Goal: Task Accomplishment & Management: Complete application form

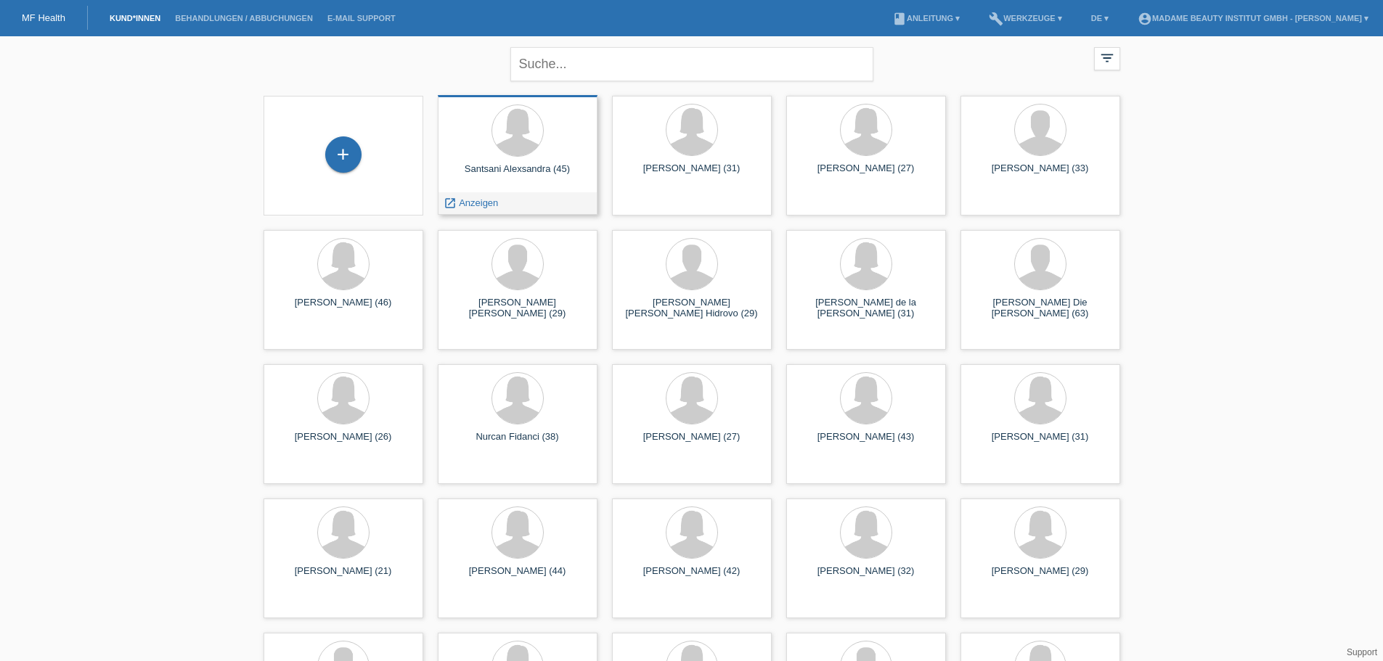
click at [508, 163] on div "Santsani Alexsandra (45)" at bounding box center [517, 174] width 136 height 23
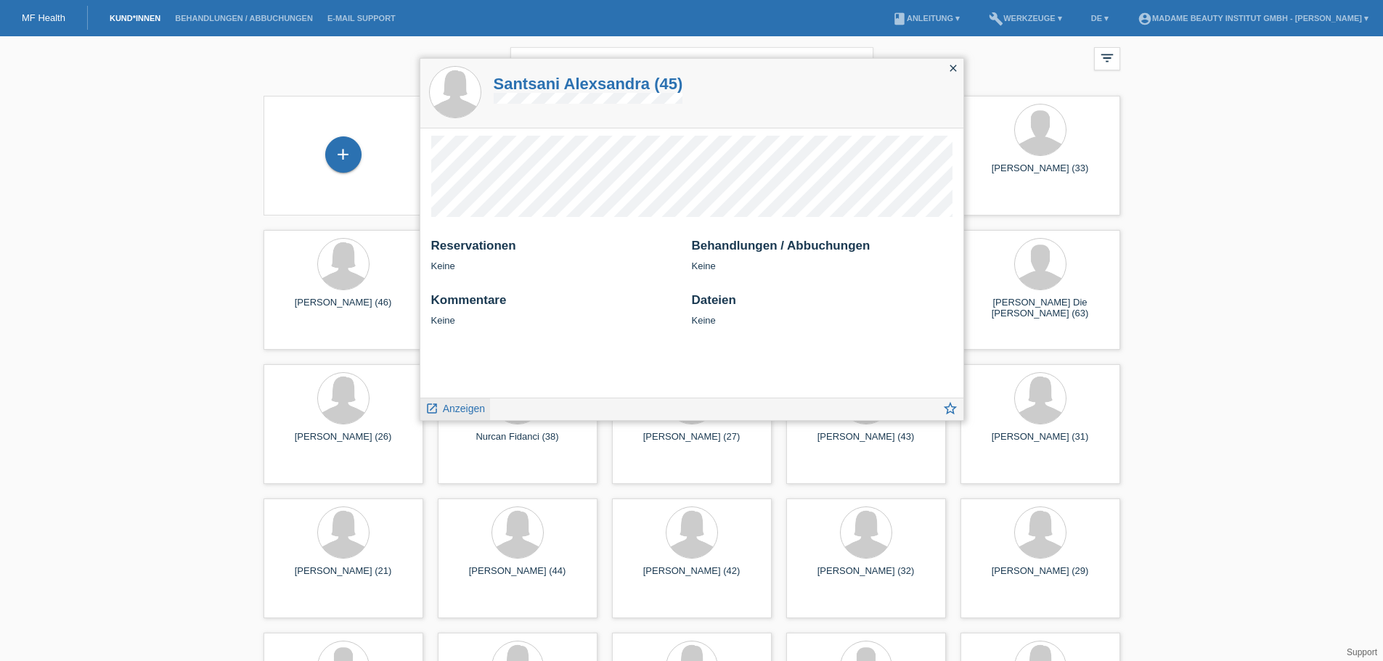
click at [448, 412] on span "Anzeigen" at bounding box center [464, 409] width 42 height 12
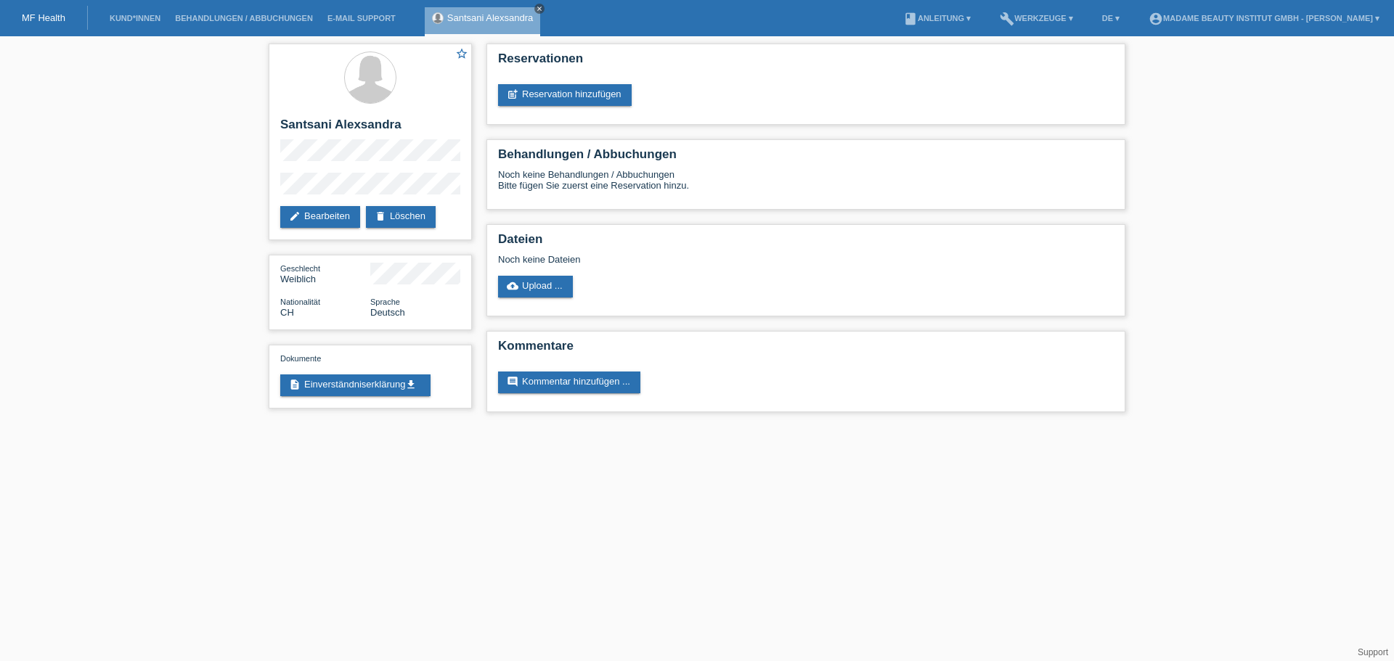
click at [536, 8] on icon "close" at bounding box center [539, 8] width 7 height 7
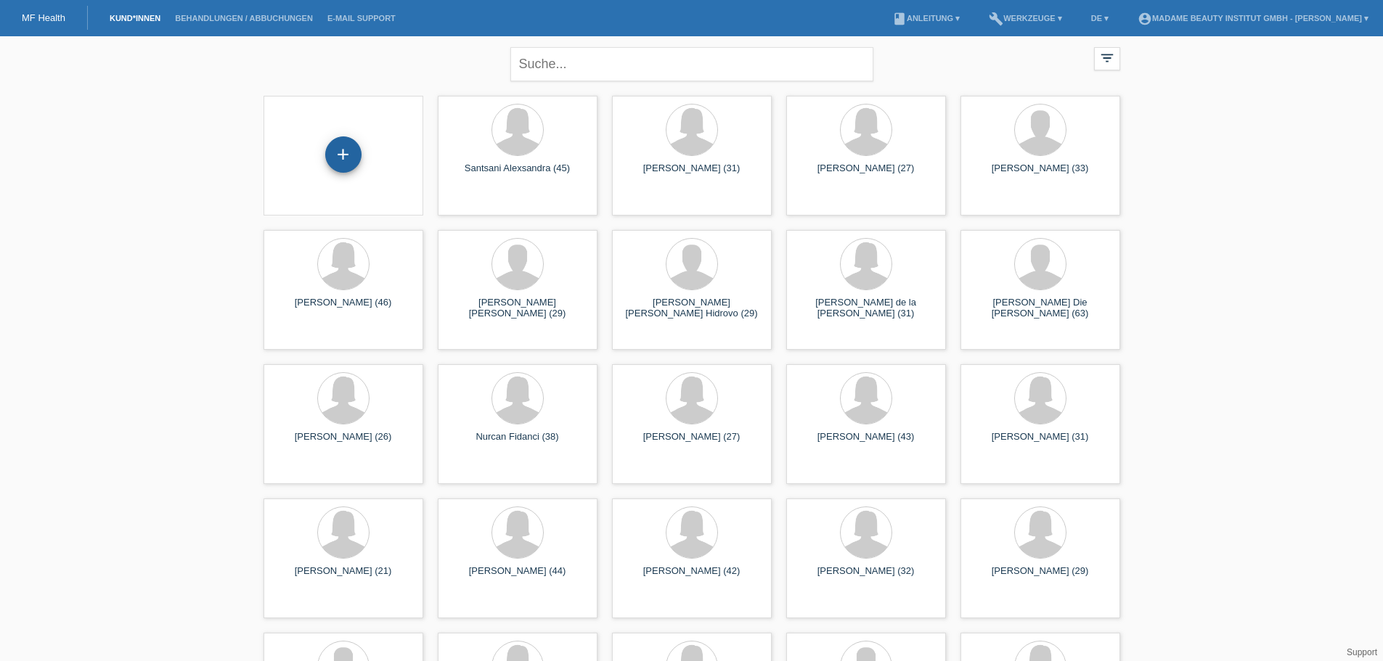
click at [343, 149] on div "+" at bounding box center [343, 154] width 36 height 36
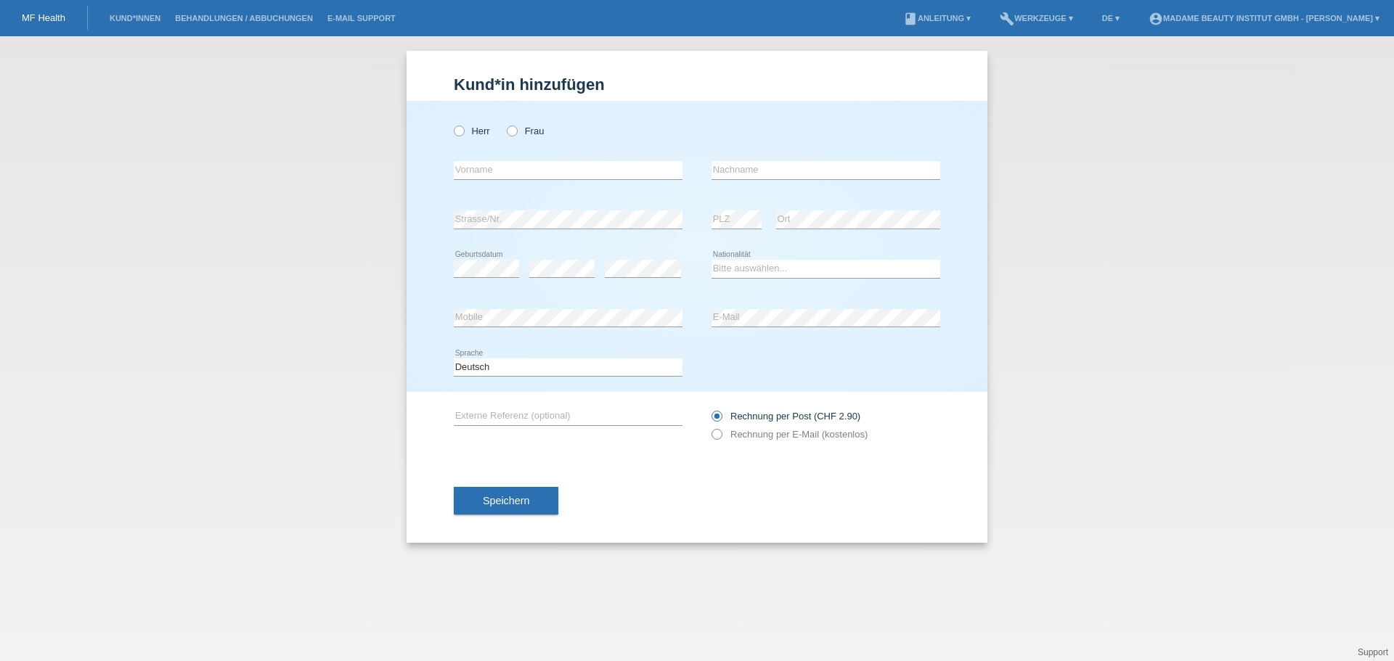
click at [709, 427] on icon at bounding box center [709, 427] width 0 height 0
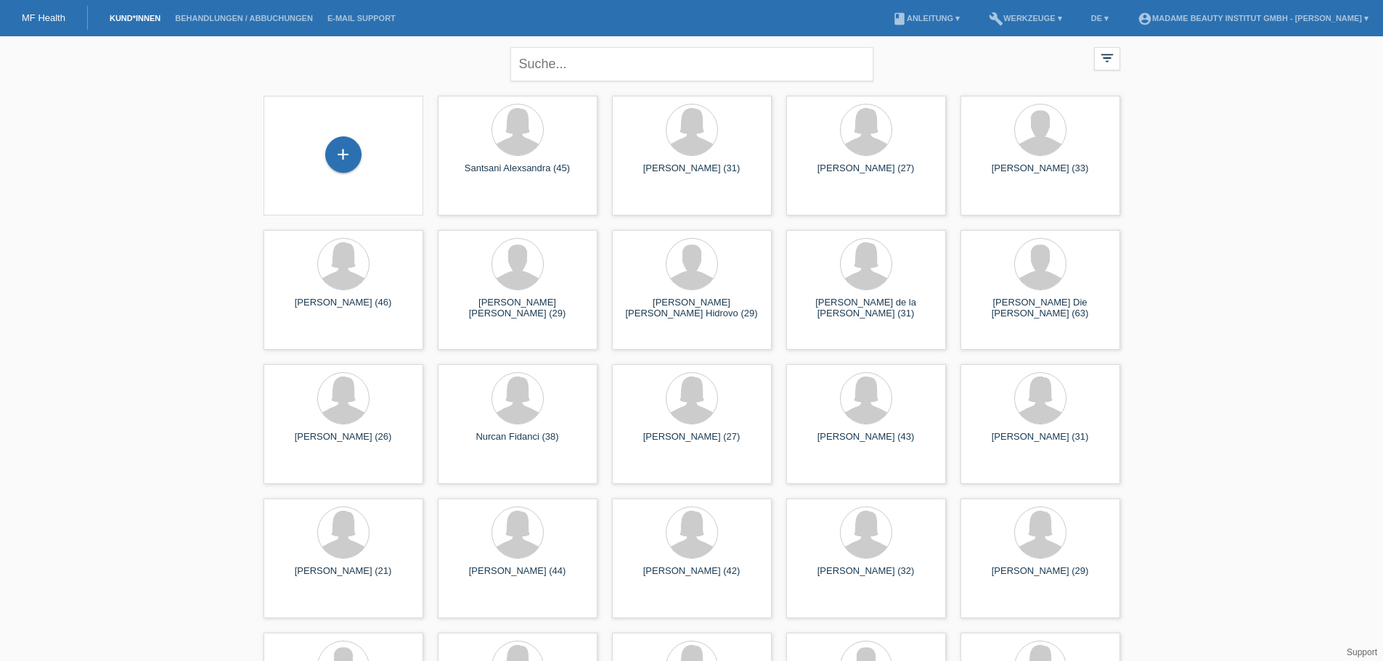
click at [367, 151] on div "+" at bounding box center [343, 155] width 136 height 38
click at [327, 155] on div "+" at bounding box center [343, 154] width 35 height 25
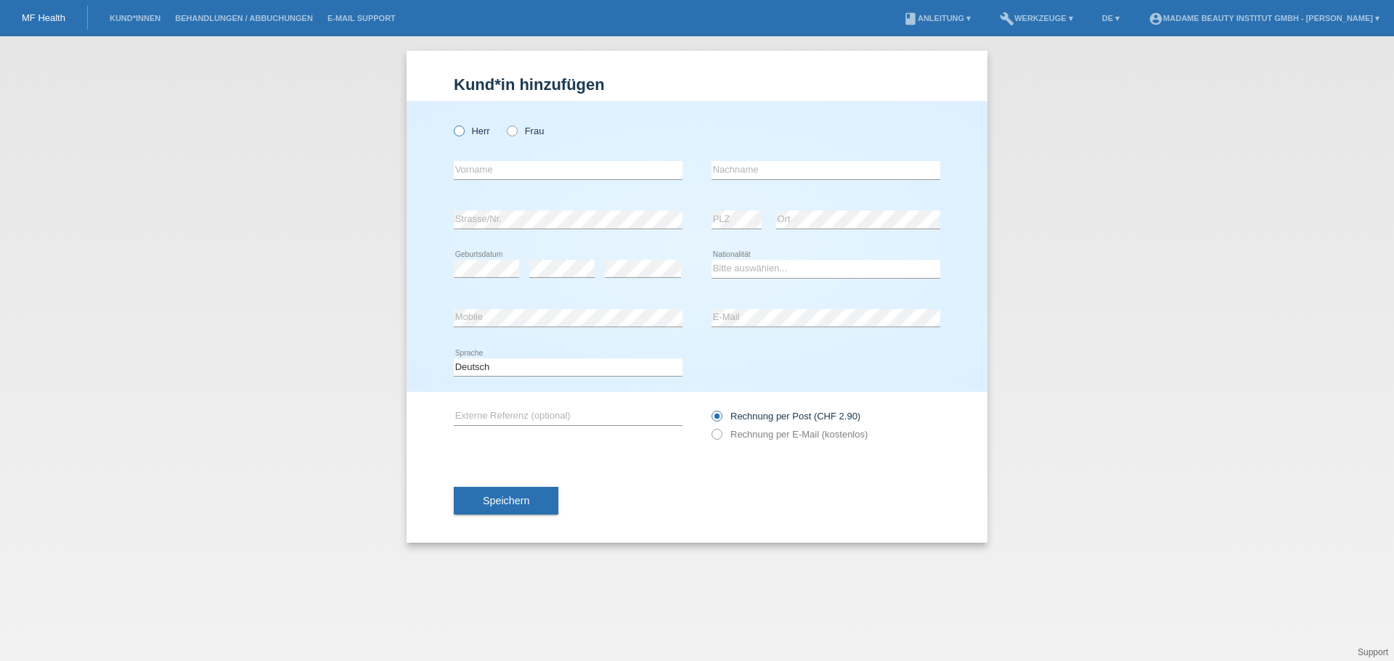
click at [451, 123] on icon at bounding box center [451, 123] width 0 height 0
click at [462, 131] on input "Herr" at bounding box center [458, 130] width 9 height 9
radio input "true"
click at [536, 166] on input "text" at bounding box center [568, 170] width 229 height 18
drag, startPoint x: 548, startPoint y: 169, endPoint x: 418, endPoint y: 169, distance: 129.9
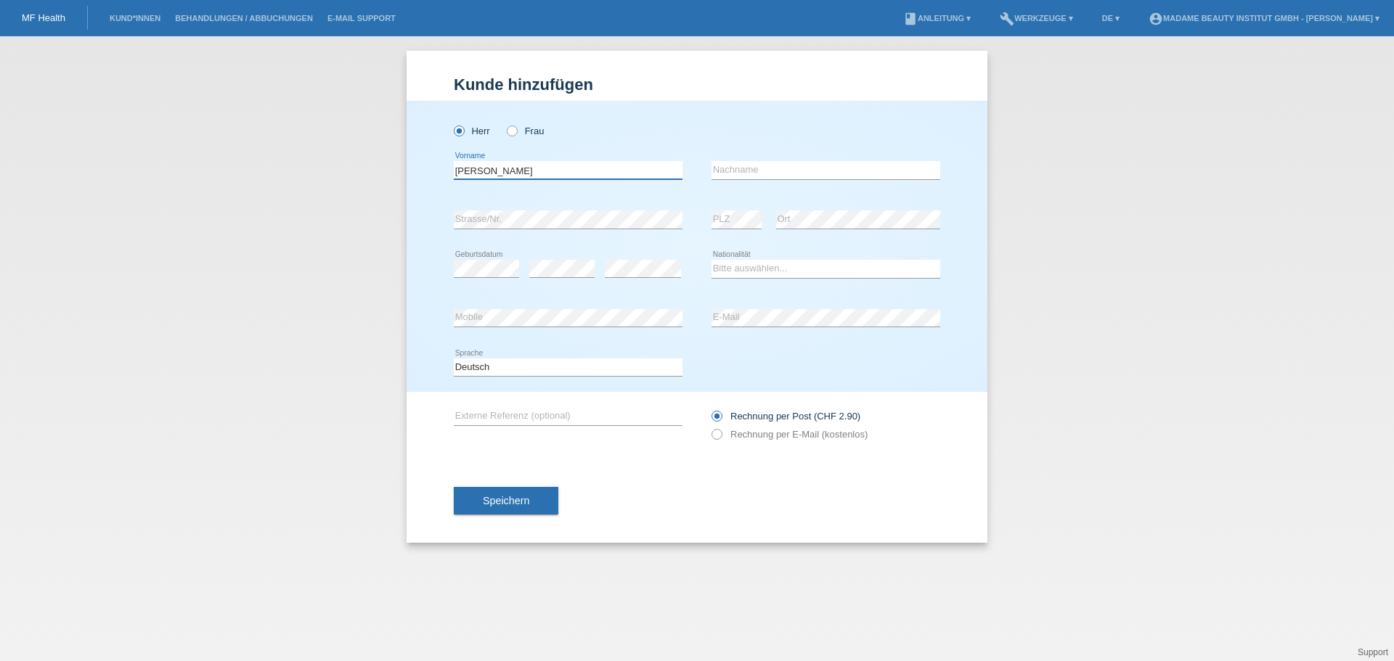
click at [418, 169] on div "Herr Frau Carluccio error Vorname" at bounding box center [696, 246] width 581 height 291
type input "Carluccio"
click at [730, 176] on input "text" at bounding box center [825, 170] width 229 height 18
paste input "Carluccio"
type input "Carluccio"
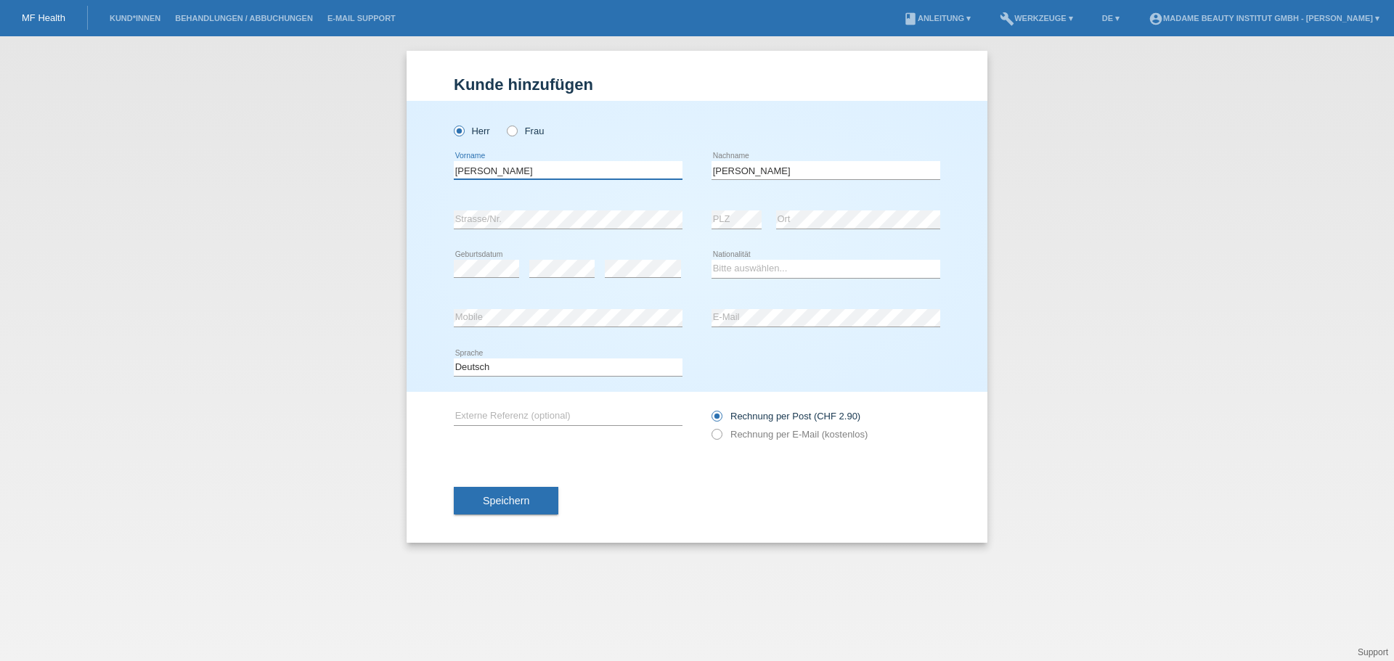
click at [516, 172] on input "Carluccio" at bounding box center [568, 170] width 229 height 18
type input "C"
type input "[PERSON_NAME]"
click at [422, 311] on div "Herr Frau Giuseppe error Vorname" at bounding box center [696, 246] width 581 height 291
click at [709, 427] on icon at bounding box center [709, 427] width 0 height 0
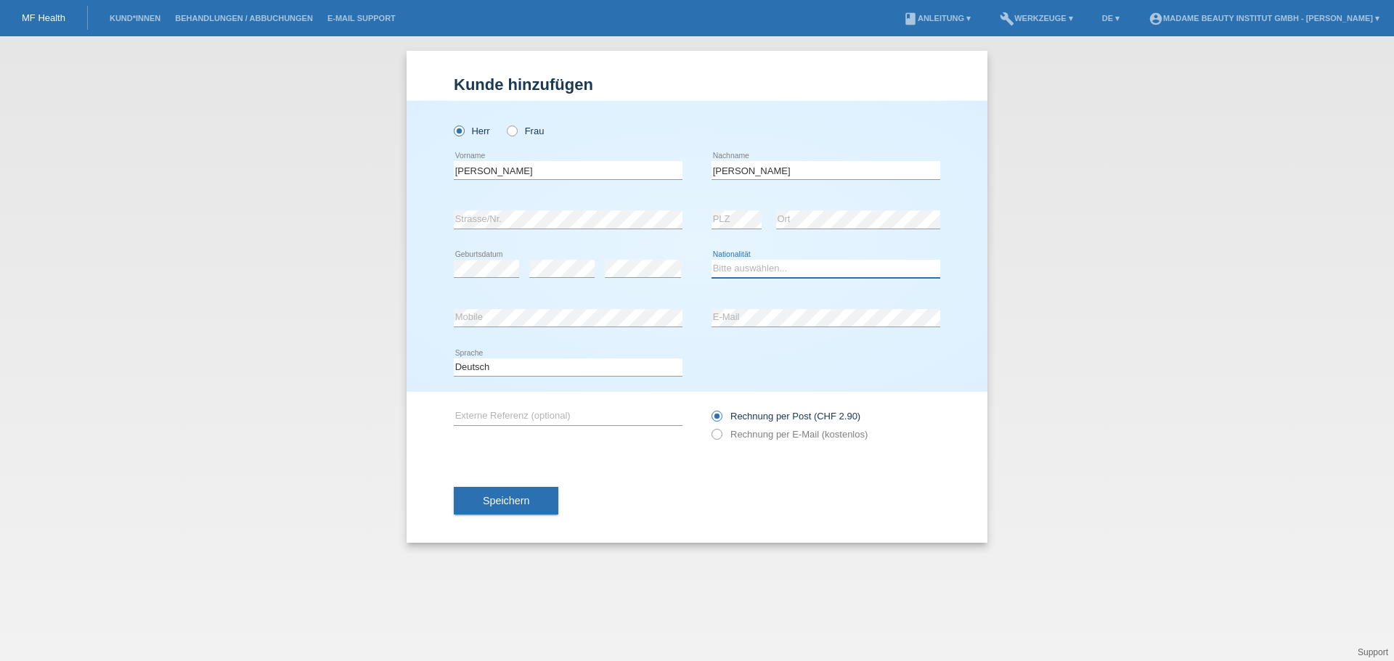
click at [759, 270] on select "Bitte auswählen... Schweiz Deutschland Liechtenstein Österreich ------------ Af…" at bounding box center [825, 268] width 229 height 17
select select "IT"
click at [711, 260] on select "Bitte auswählen... Schweiz Deutschland Liechtenstein Österreich ------------ Af…" at bounding box center [825, 268] width 229 height 17
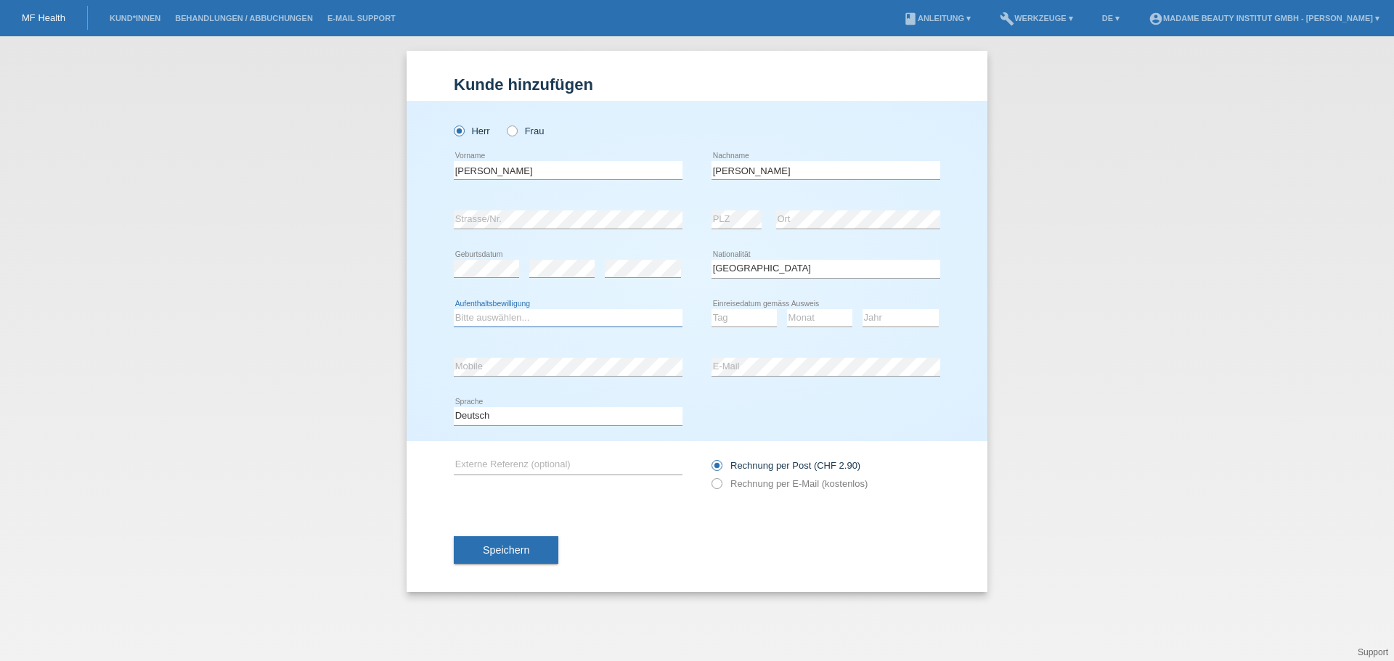
click at [540, 314] on select "Bitte auswählen... C B B - Flüchtlingsstatus Andere" at bounding box center [568, 317] width 229 height 17
select select "C"
click at [454, 309] on select "Bitte auswählen... C B B - Flüchtlingsstatus Andere" at bounding box center [568, 317] width 229 height 17
click at [738, 323] on select "Tag 01 02 03 04 05 06 07 08 09 10 11" at bounding box center [743, 317] width 65 height 17
select select "22"
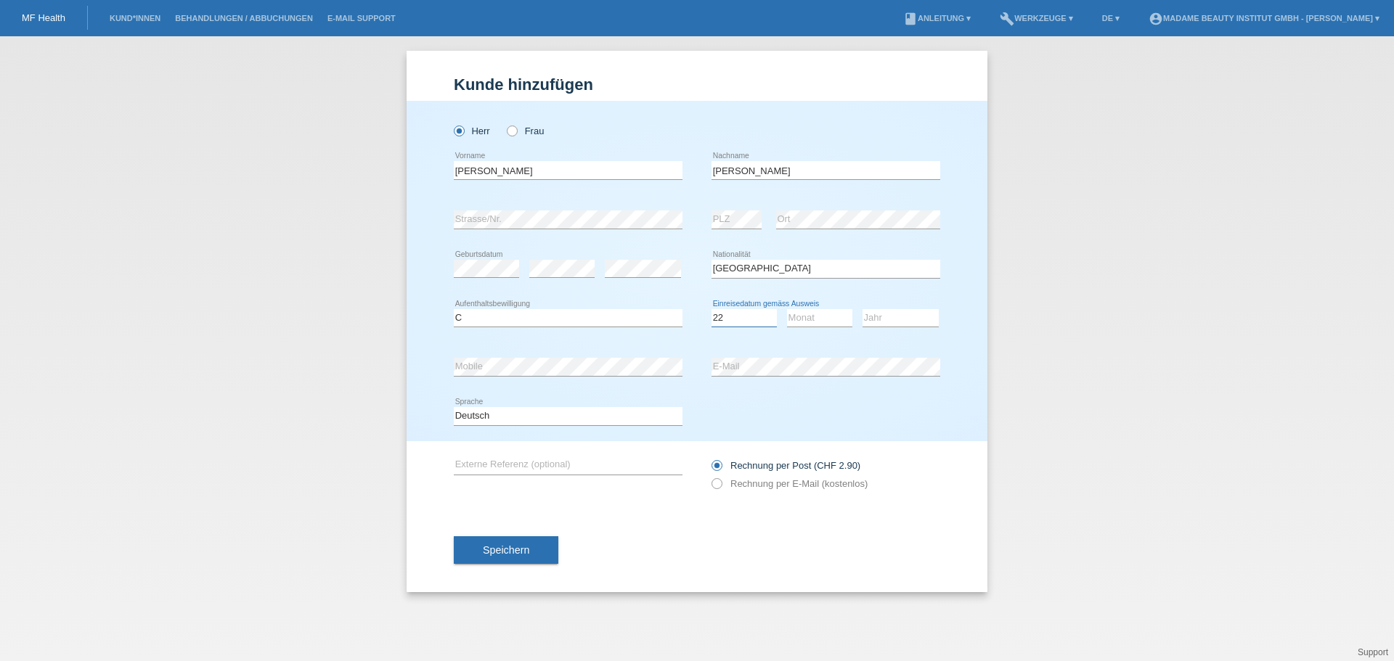
click at [711, 309] on select "Tag 01 02 03 04 05 06 07 08 09 10 11" at bounding box center [743, 317] width 65 height 17
click at [801, 315] on select "Monat 01 02 03 04 05 06 07 08 09 10 11" at bounding box center [819, 317] width 65 height 17
select select "06"
click at [787, 309] on select "Monat 01 02 03 04 05 06 07 08 09 10 11" at bounding box center [819, 317] width 65 height 17
click at [896, 315] on select "Jahr 2025 2024 2023 2022 2021 2020 2019 2018 2017 2016 2015 2014 2013 2012 2011…" at bounding box center [900, 317] width 76 height 17
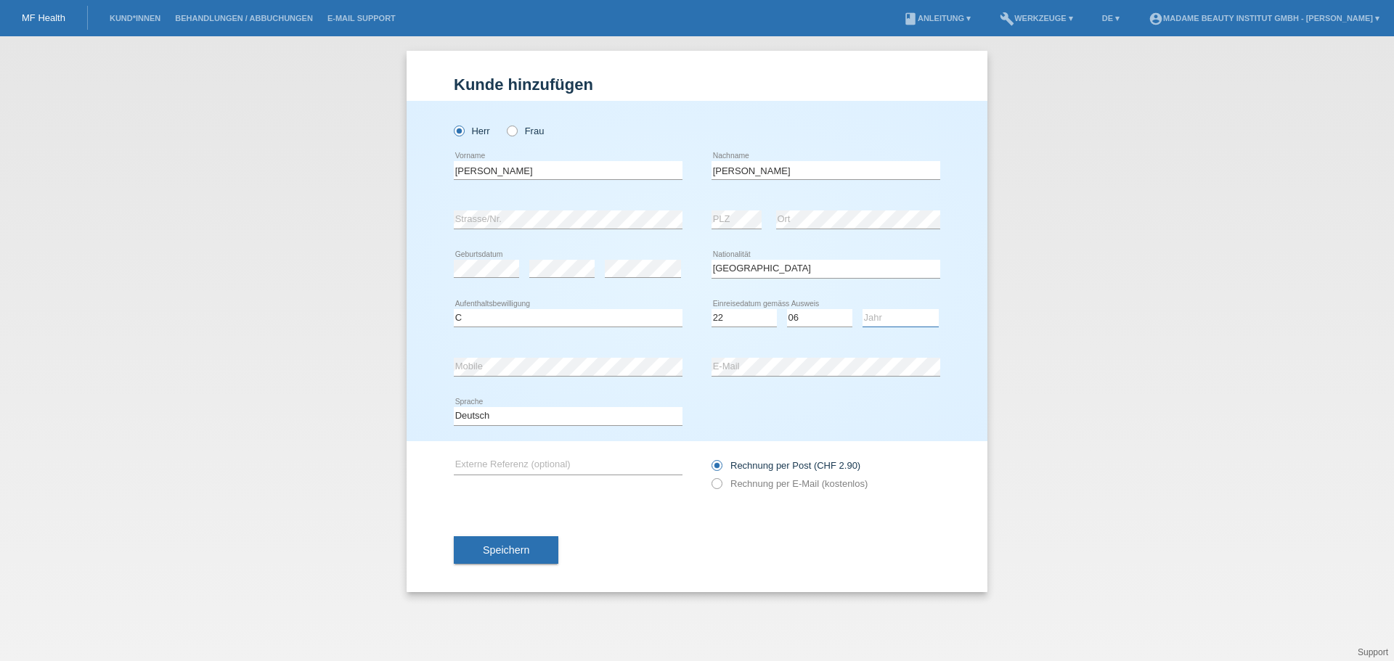
select select "1990"
click at [862, 309] on select "Jahr 2025 2024 2023 2022 2021 2020 2019 2018 2017 2016 2015 2014 2013 2012 2011…" at bounding box center [900, 317] width 76 height 17
click at [709, 476] on icon at bounding box center [709, 476] width 0 height 0
click at [713, 480] on input "Rechnung per E-Mail (kostenlos)" at bounding box center [715, 487] width 9 height 18
radio input "true"
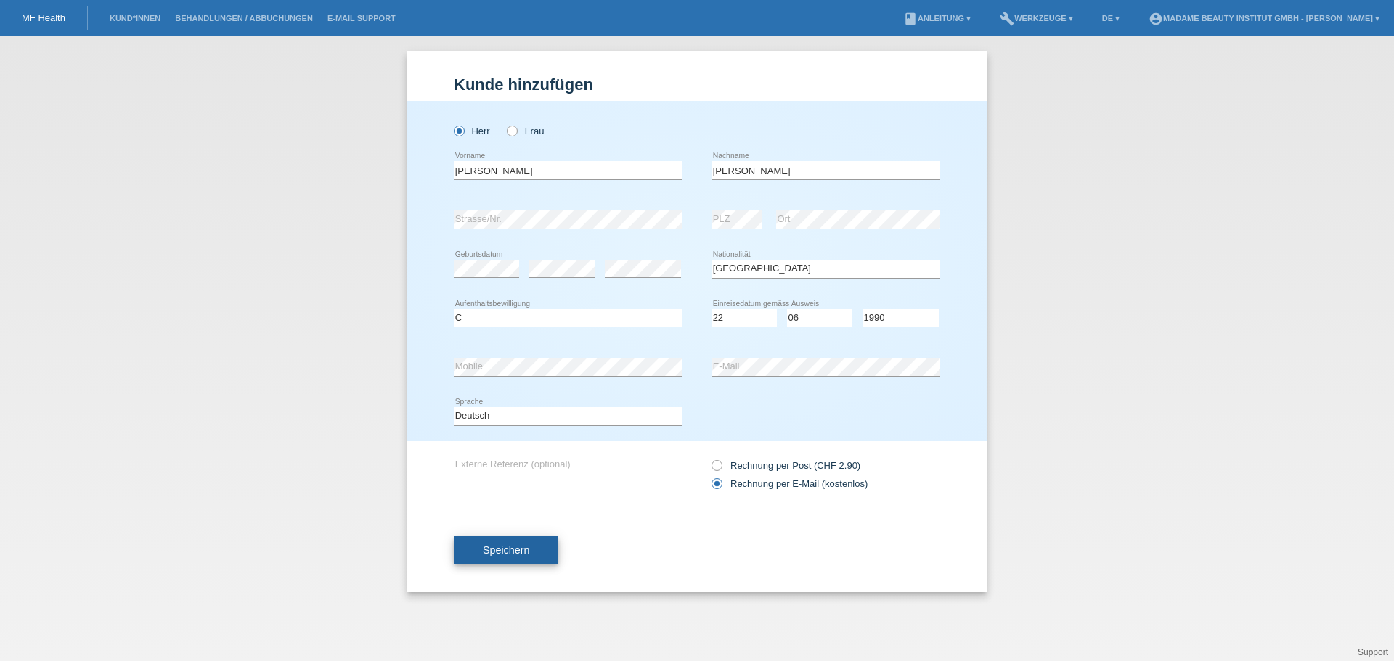
click at [531, 552] on button "Speichern" at bounding box center [506, 550] width 105 height 28
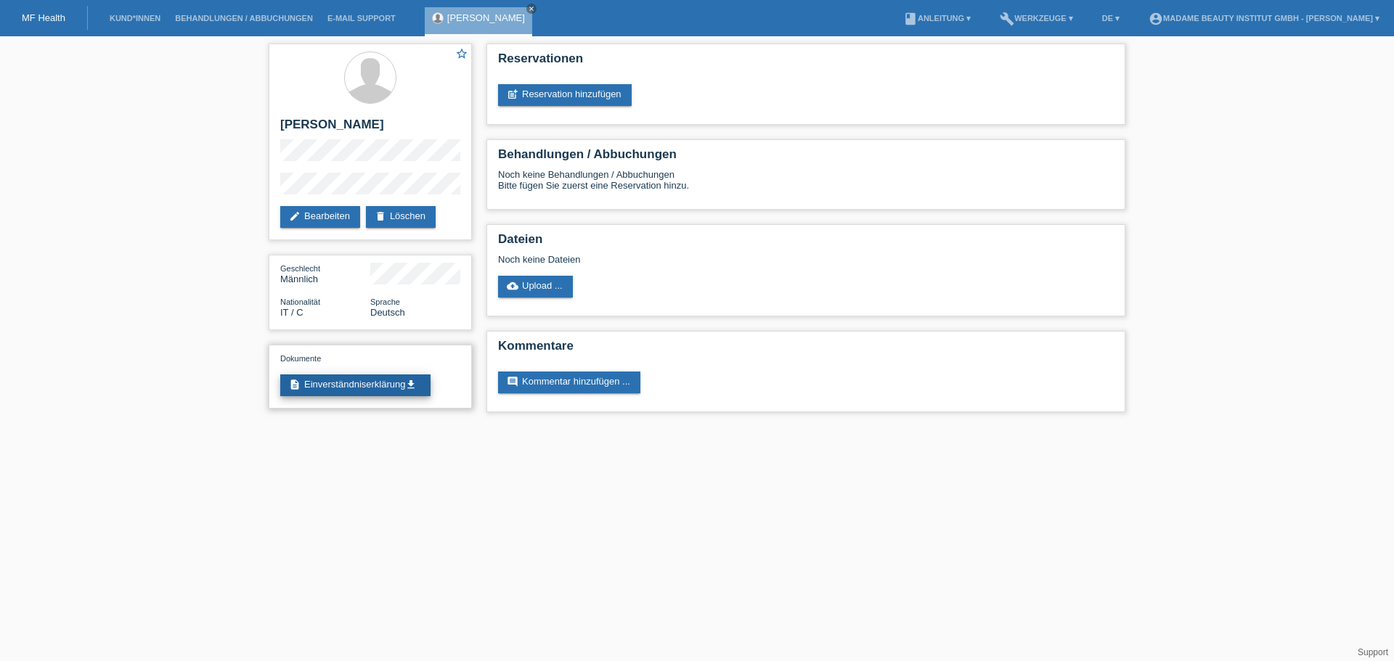
click at [380, 389] on link "description Einverständniserklärung get_app" at bounding box center [355, 386] width 150 height 22
click at [601, 96] on link "post_add Reservation hinzufügen" at bounding box center [565, 95] width 134 height 22
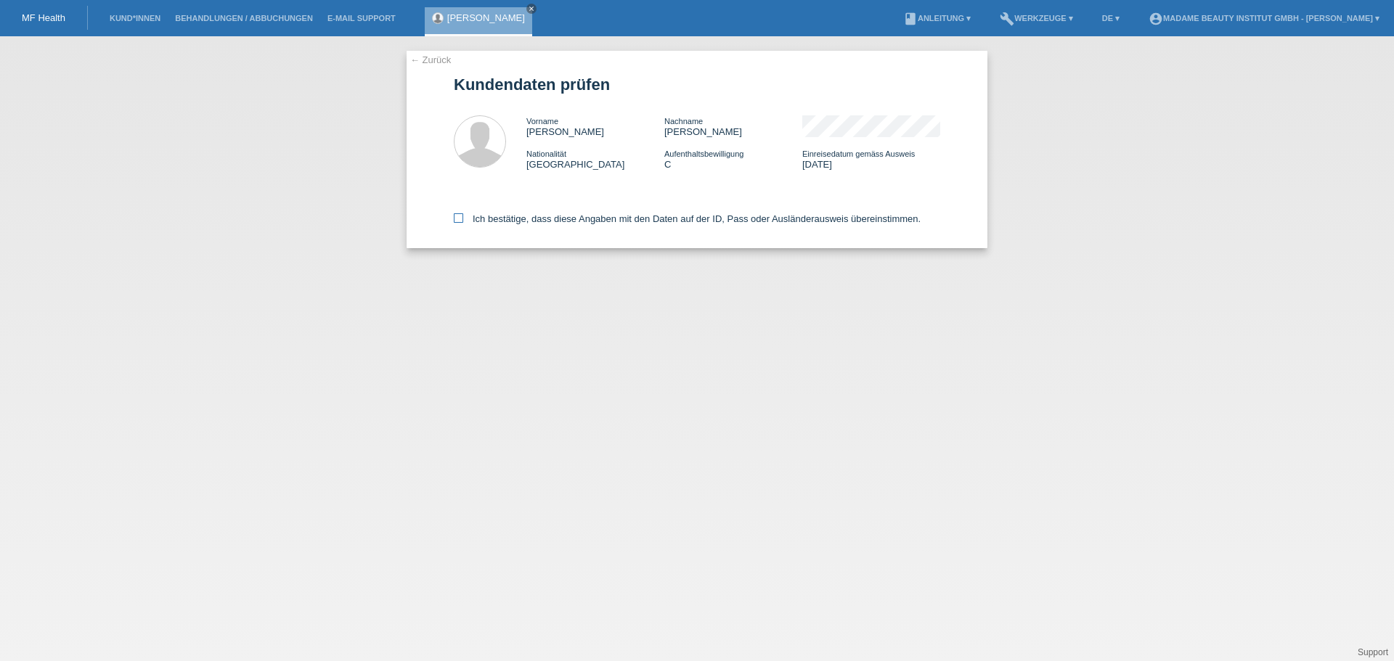
click at [459, 219] on icon at bounding box center [458, 217] width 9 height 9
click at [459, 219] on input "Ich bestätige, dass diese Angaben mit den Daten auf der ID, Pass oder Ausländer…" at bounding box center [458, 217] width 9 height 9
checkbox input "true"
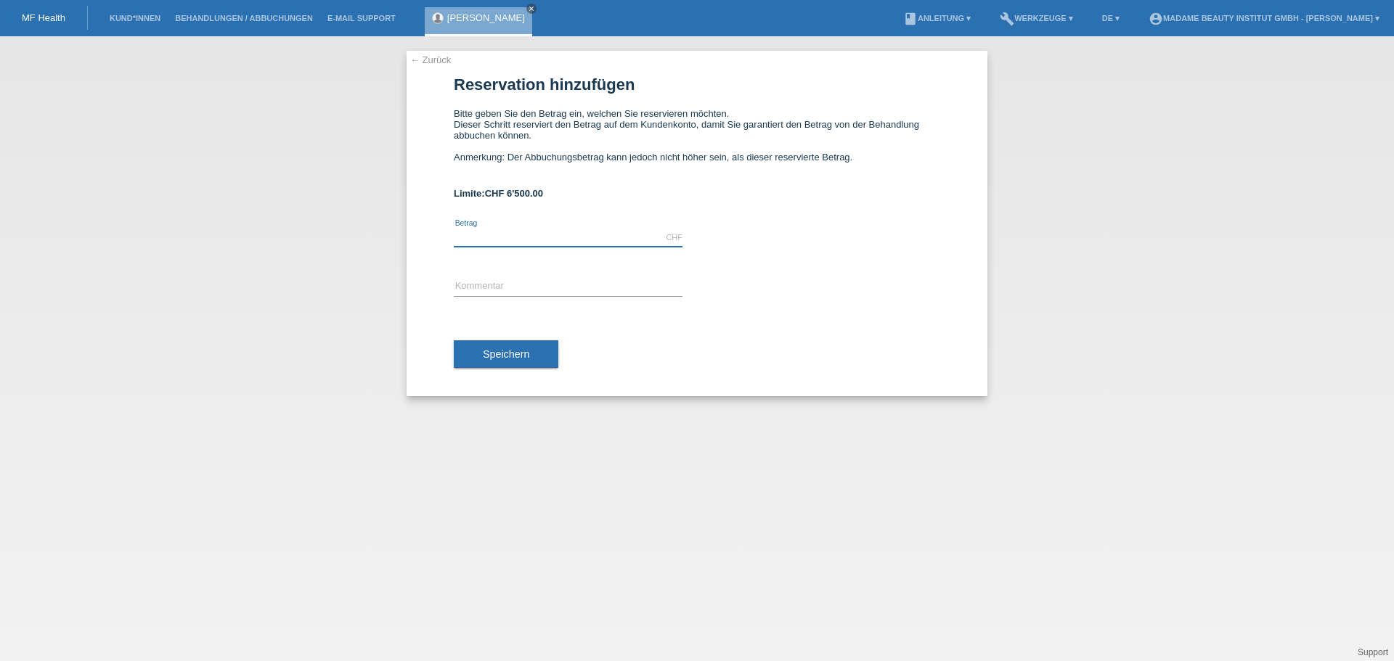
click at [531, 234] on input "text" at bounding box center [568, 238] width 229 height 18
type input "1575.00"
click at [892, 292] on div "error Kommentar" at bounding box center [697, 287] width 486 height 49
click at [544, 354] on button "Speichern" at bounding box center [506, 354] width 105 height 28
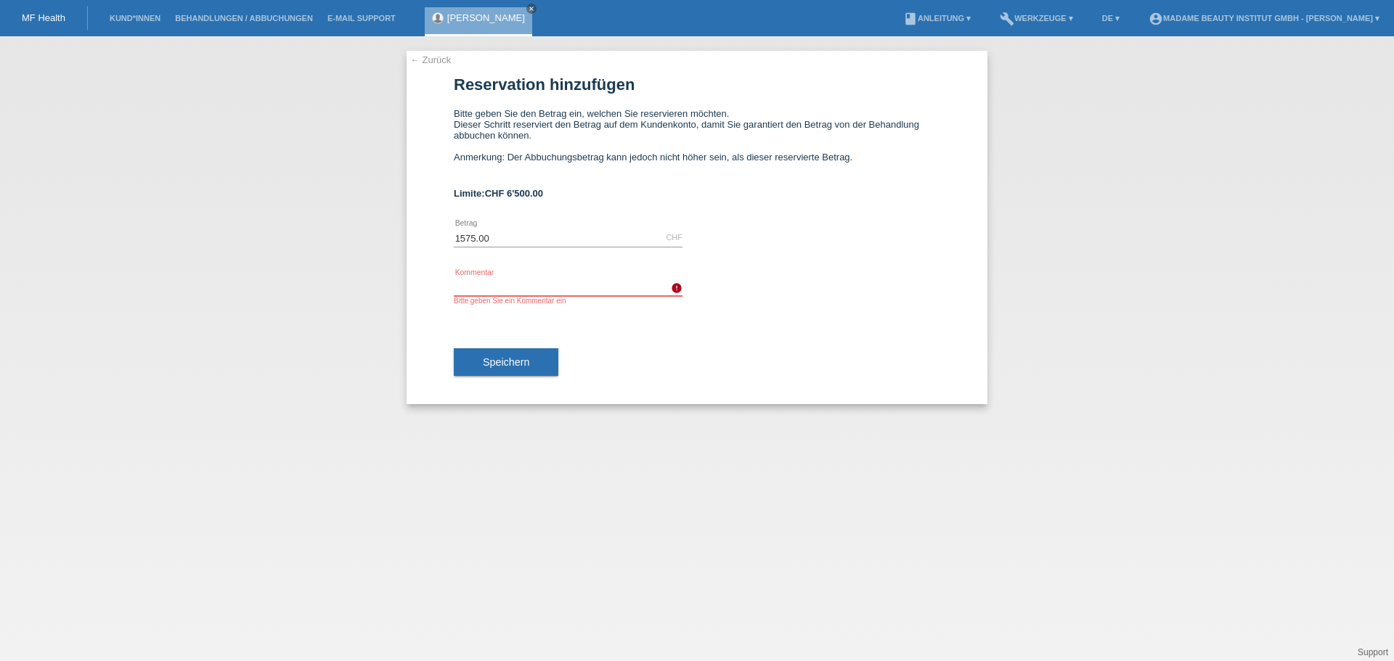
click at [527, 281] on input "text" at bounding box center [568, 287] width 229 height 18
type input "P"
type input "O"
type input "PRP"
click at [515, 359] on span "Speichern" at bounding box center [506, 362] width 46 height 12
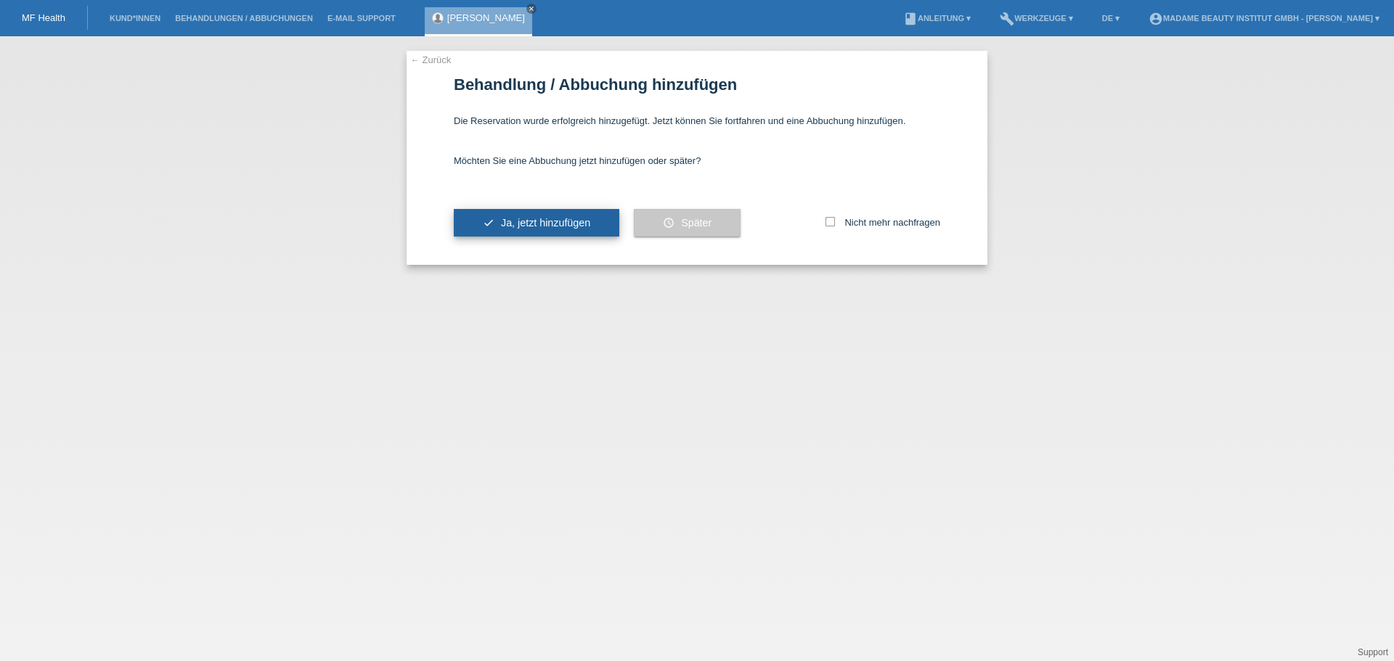
click at [549, 224] on span "Ja, jetzt hinzufügen" at bounding box center [545, 223] width 89 height 12
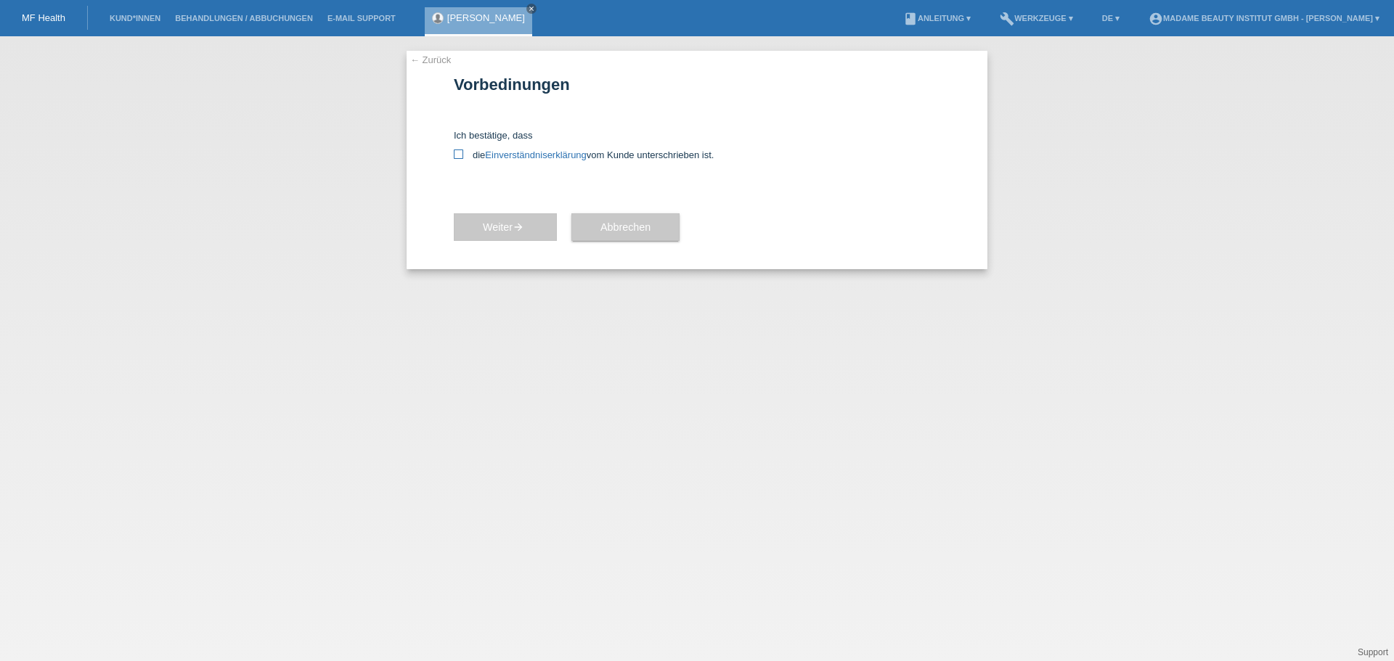
click at [457, 160] on label "die Einverständniserklärung vom Kunde unterschrieben ist." at bounding box center [697, 155] width 486 height 11
click at [457, 159] on input "die Einverständniserklärung vom Kunde unterschrieben ist." at bounding box center [458, 154] width 9 height 9
checkbox input "true"
click at [525, 242] on div "Weiter arrow_forward" at bounding box center [505, 227] width 103 height 84
click at [501, 224] on span "Weiter arrow_forward" at bounding box center [505, 227] width 45 height 12
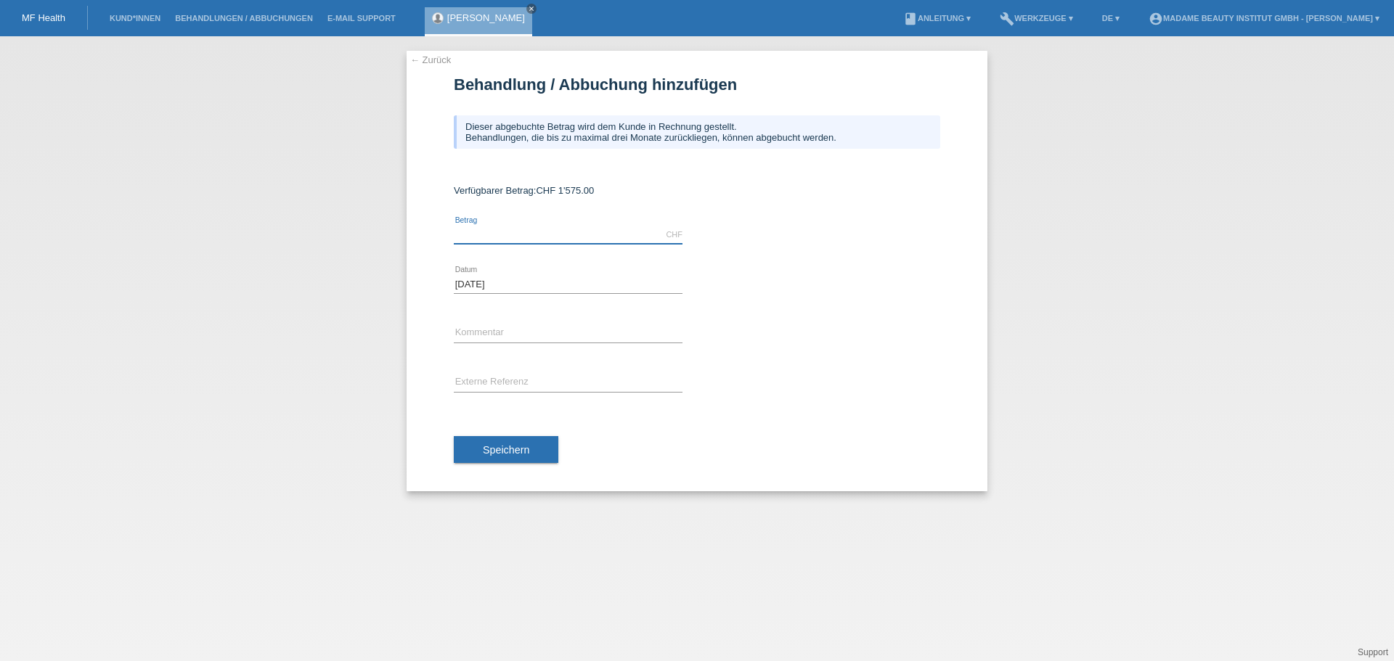
click at [517, 240] on input "text" at bounding box center [568, 235] width 229 height 18
type input "1575.00"
click at [511, 331] on input "text" at bounding box center [568, 333] width 229 height 18
type input "PRP"
click at [515, 446] on span "Speichern" at bounding box center [506, 450] width 46 height 12
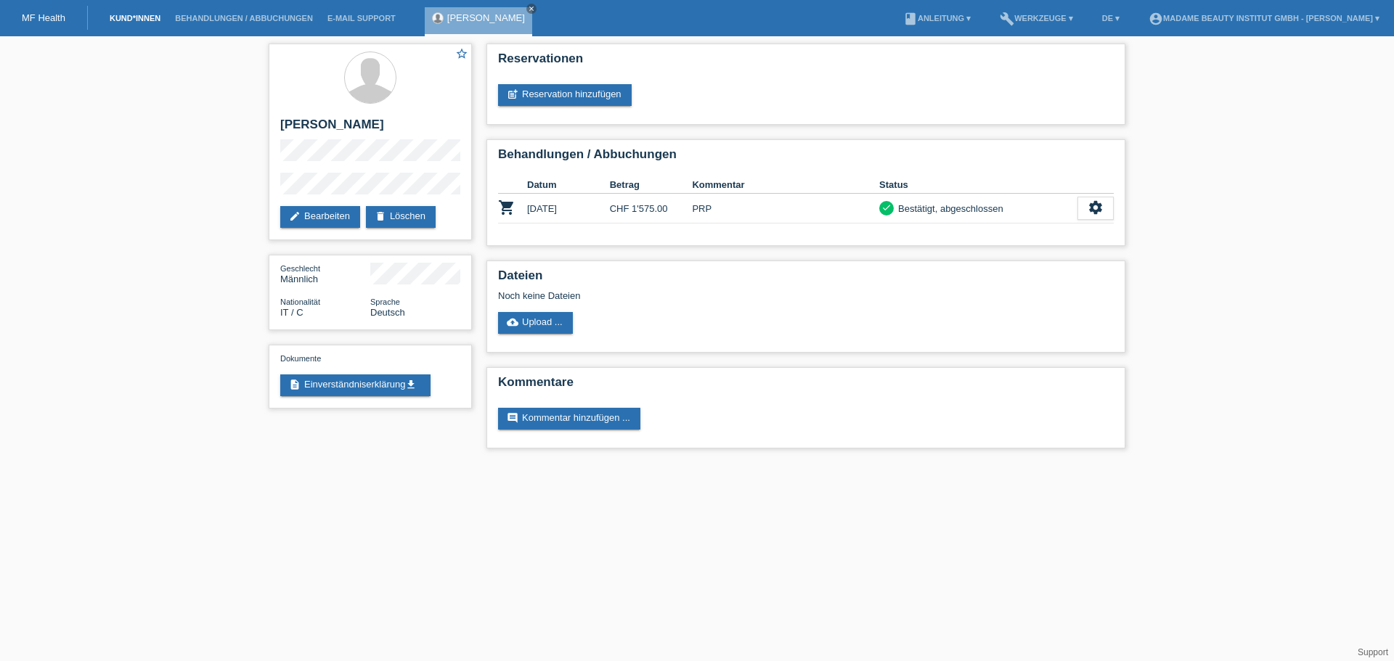
click at [122, 14] on link "Kund*innen" at bounding box center [134, 18] width 65 height 9
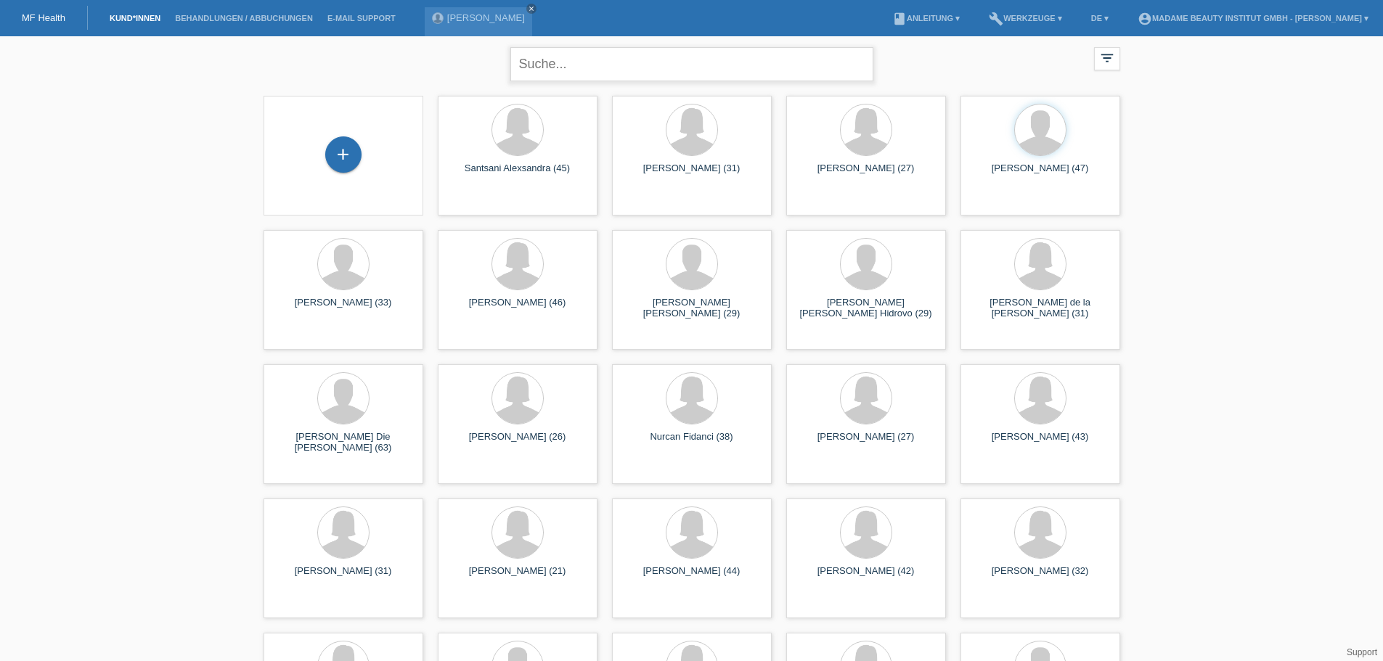
click at [656, 73] on input "text" at bounding box center [691, 64] width 363 height 34
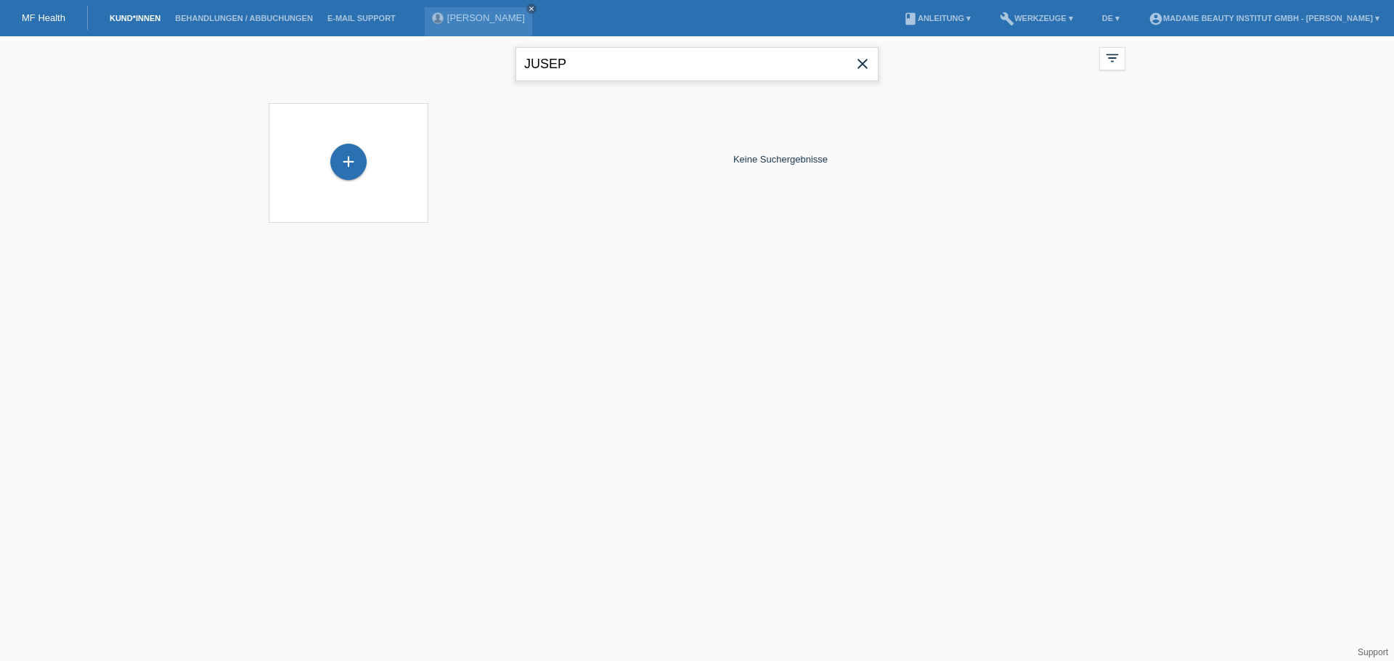
type input "JUSEP"
click at [873, 64] on span "close" at bounding box center [862, 65] width 29 height 22
click at [453, 9] on div "[PERSON_NAME] close" at bounding box center [478, 21] width 107 height 29
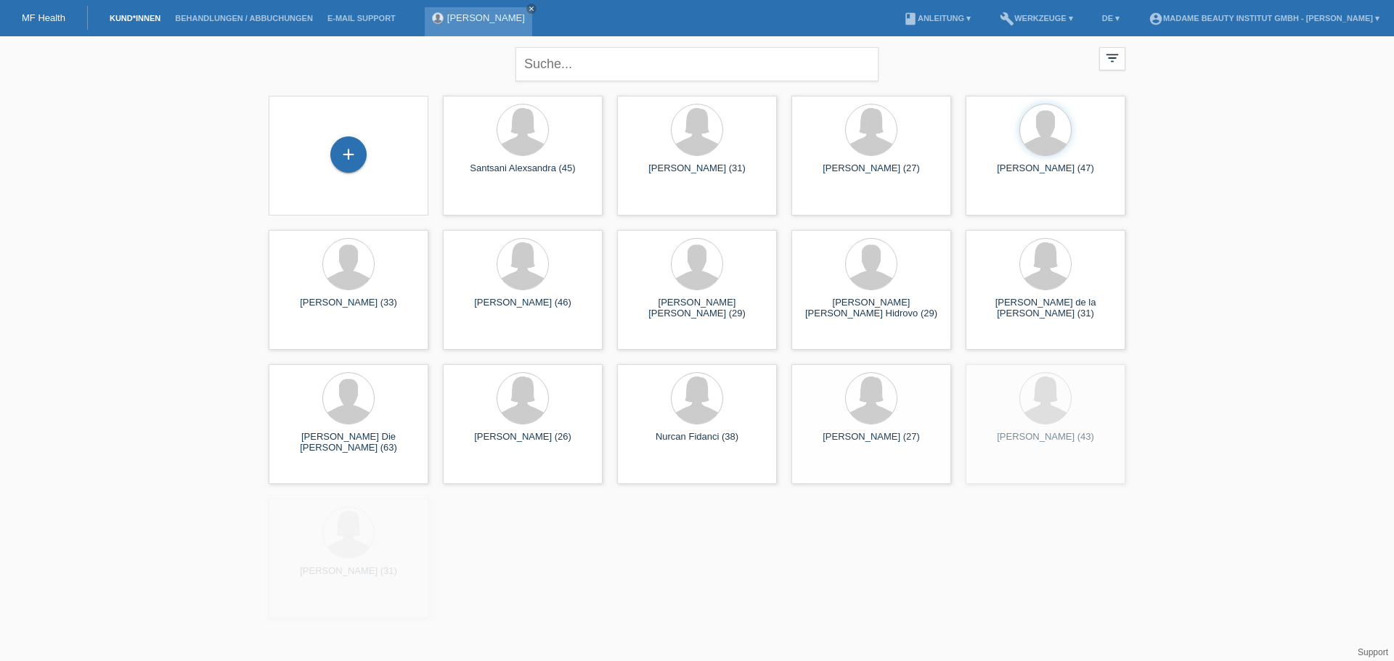
click at [471, 16] on link "[PERSON_NAME]" at bounding box center [486, 17] width 78 height 11
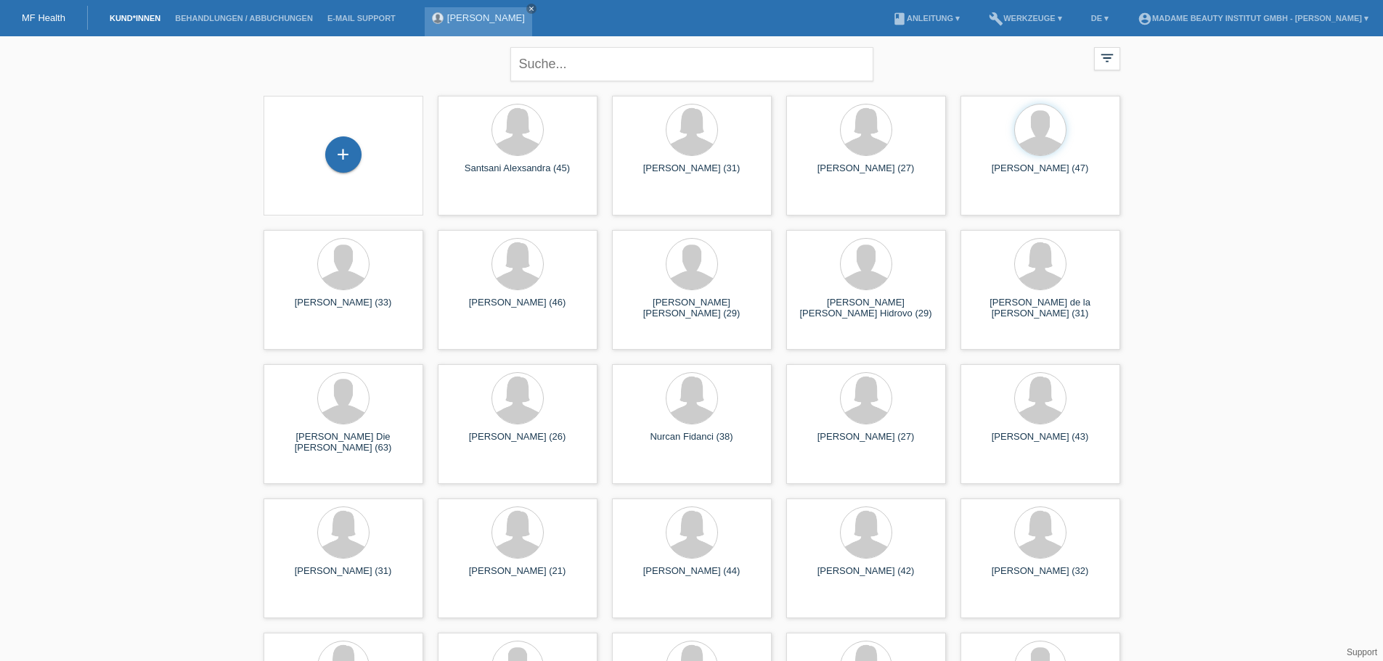
click at [471, 15] on link "[PERSON_NAME]" at bounding box center [486, 17] width 78 height 11
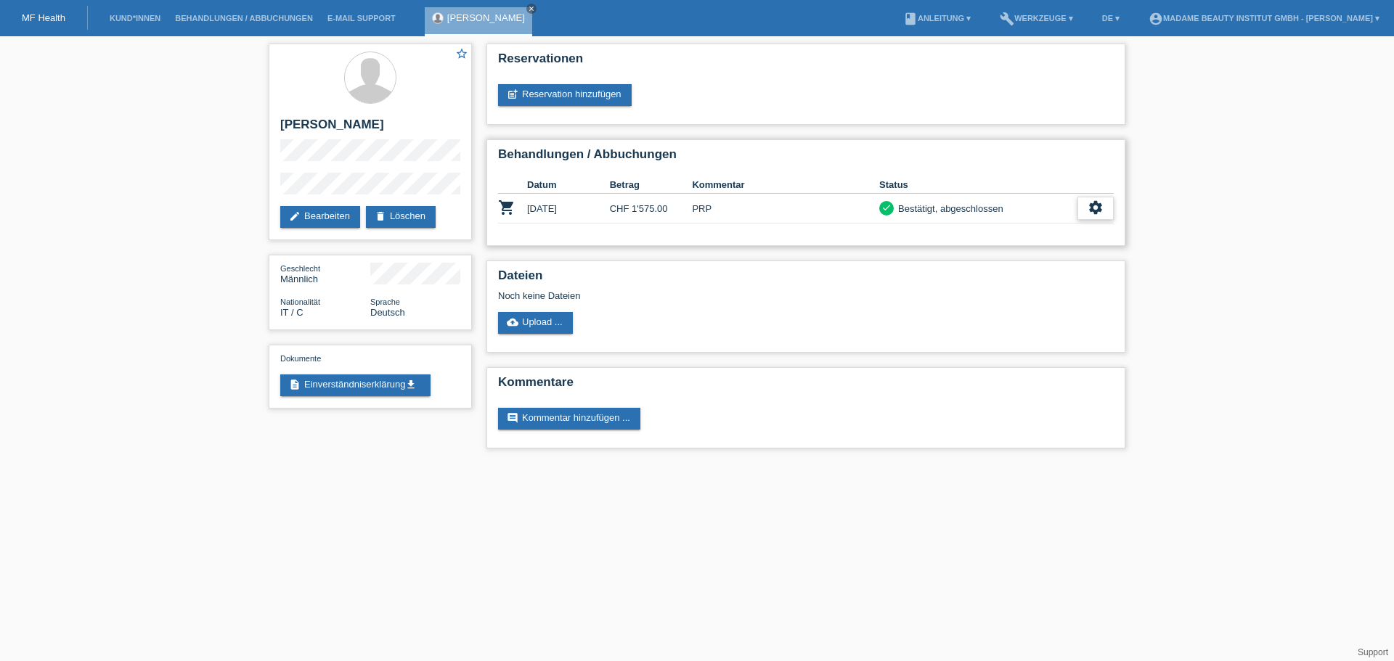
click at [1107, 208] on div "settings" at bounding box center [1095, 208] width 36 height 23
click at [949, 232] on span "Anzeigen" at bounding box center [959, 230] width 44 height 17
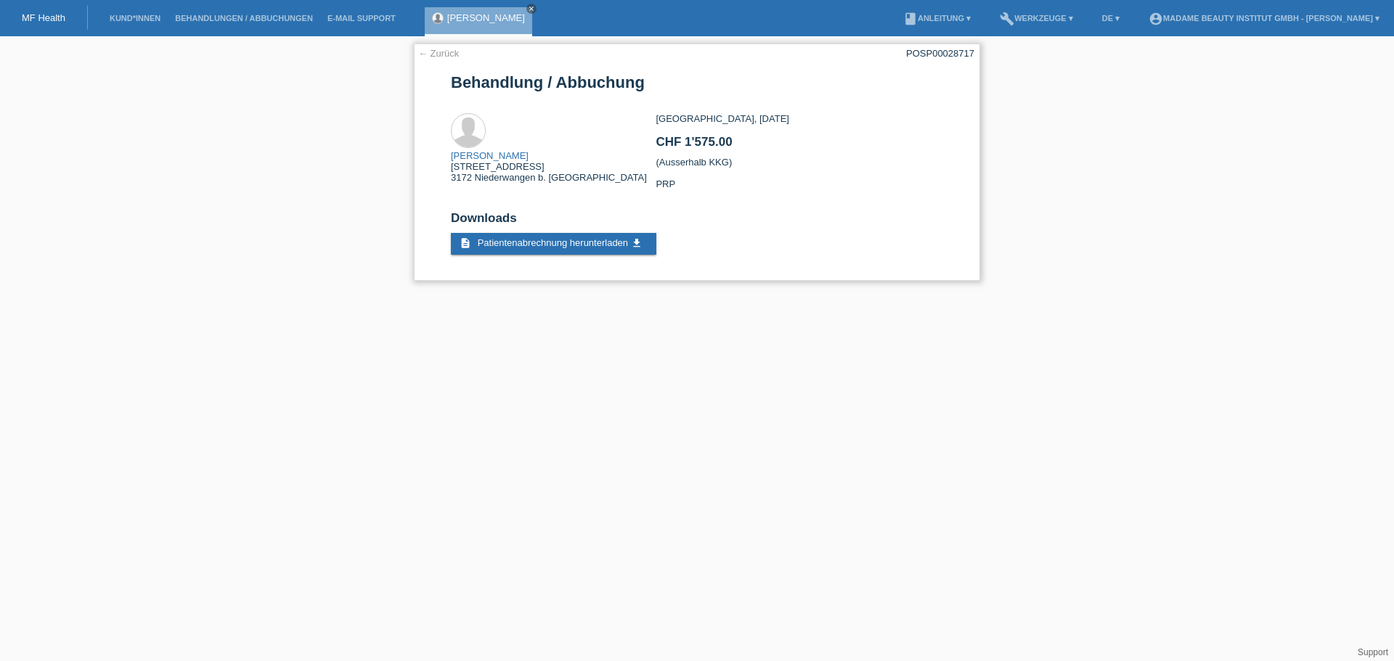
click at [417, 52] on div "← Zurück POSP00028717 Behandlung / Abbuchung [PERSON_NAME][STREET_ADDRESS] Down…" at bounding box center [697, 162] width 566 height 237
click at [422, 52] on link "← Zurück" at bounding box center [438, 53] width 41 height 11
